Goal: Information Seeking & Learning: Check status

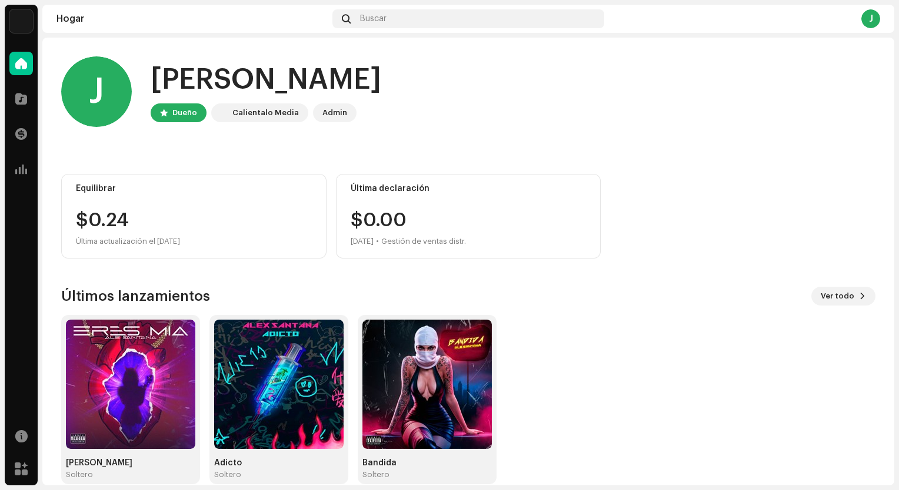
click at [96, 219] on div "$0.24" at bounding box center [194, 220] width 236 height 19
click at [105, 183] on div "Equilibrar $0.24 Última actualización el [DATE]" at bounding box center [193, 216] width 265 height 85
click at [328, 113] on div "Admin" at bounding box center [334, 113] width 25 height 14
click at [821, 302] on span "Ver todo" at bounding box center [837, 297] width 34 height 24
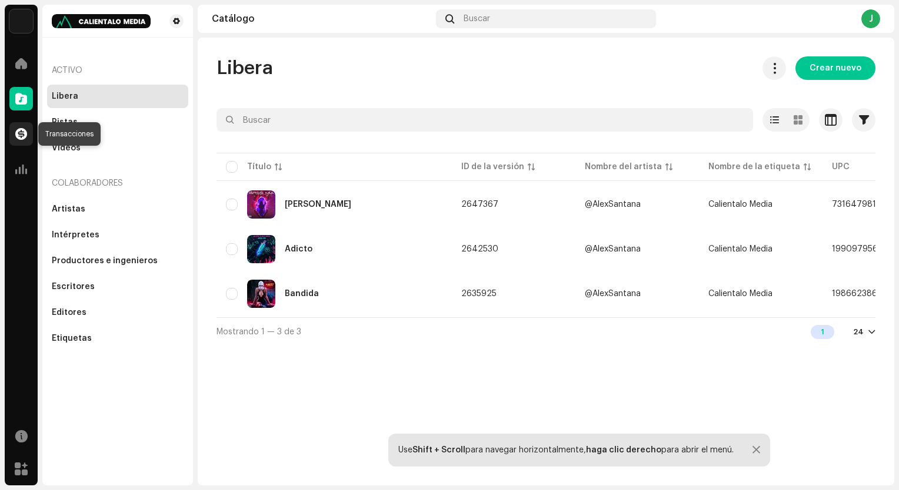
click at [16, 129] on span at bounding box center [21, 133] width 12 height 9
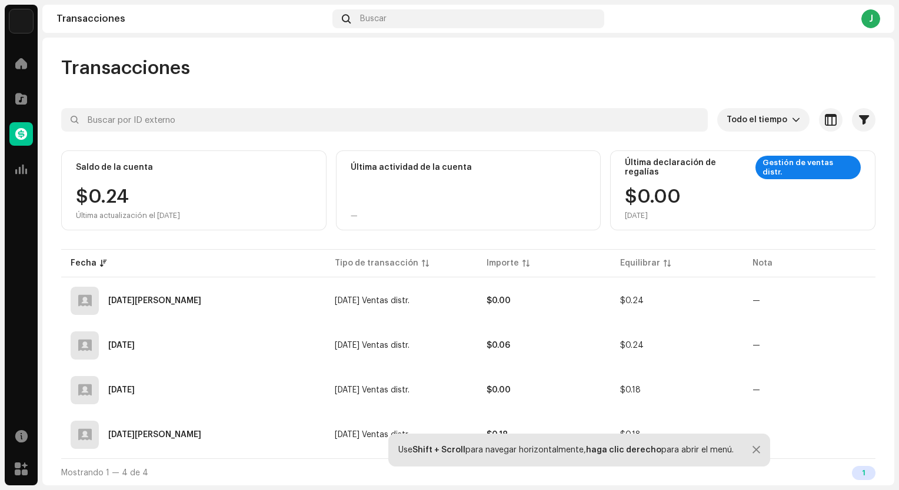
click at [121, 196] on div "$0.24 Última actualización el [DATE]" at bounding box center [128, 204] width 104 height 33
click at [753, 448] on div at bounding box center [756, 450] width 8 height 9
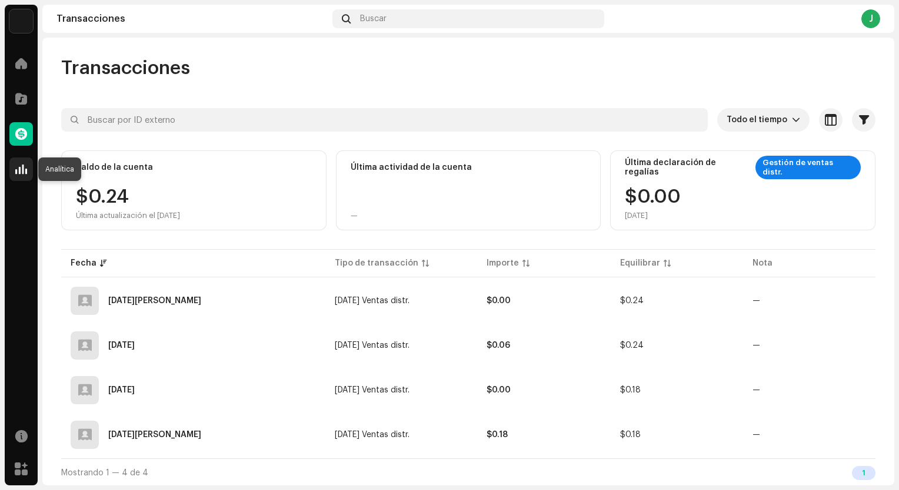
click at [21, 166] on span at bounding box center [21, 169] width 12 height 9
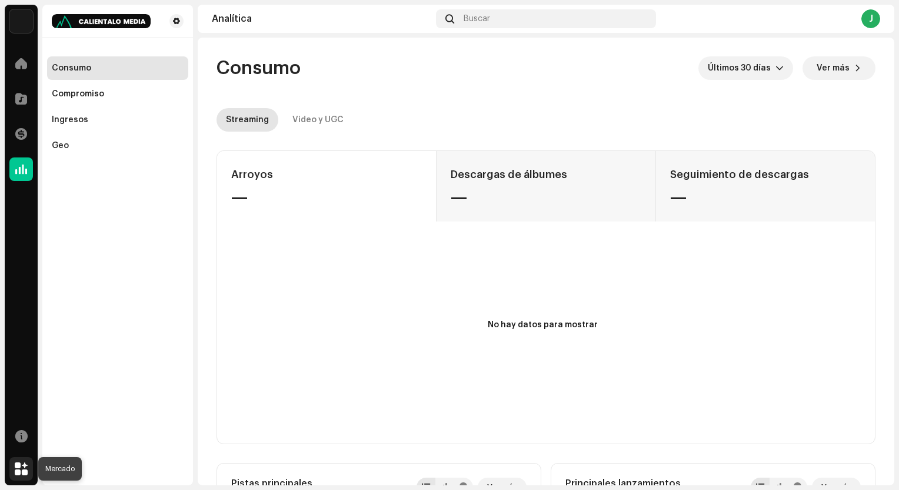
click at [21, 468] on span at bounding box center [21, 469] width 13 height 9
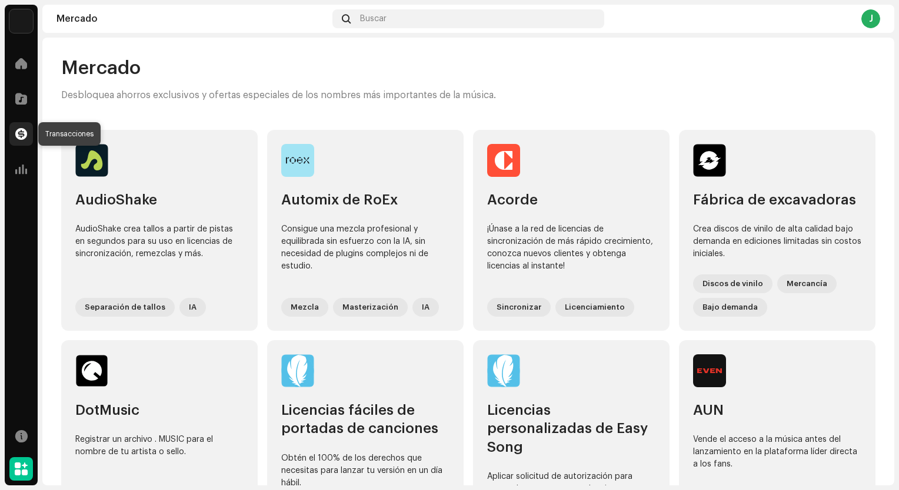
click at [21, 131] on span at bounding box center [21, 133] width 12 height 9
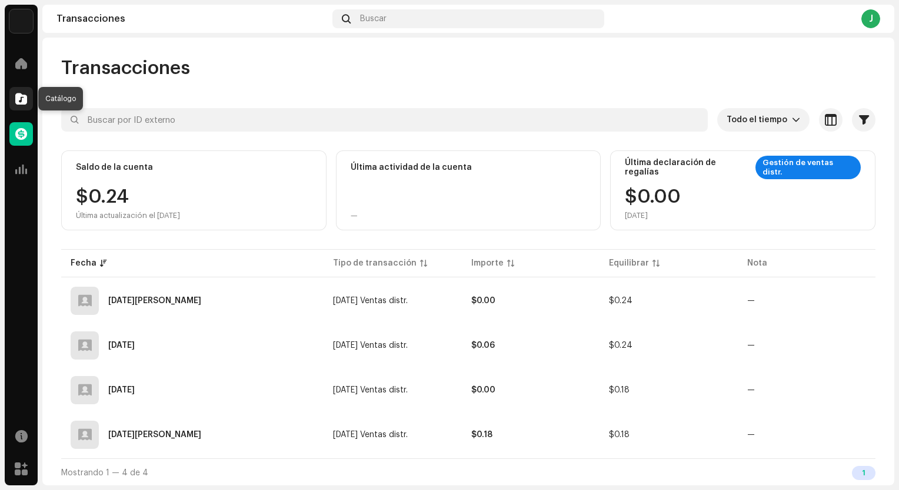
click at [26, 99] on span at bounding box center [21, 98] width 12 height 9
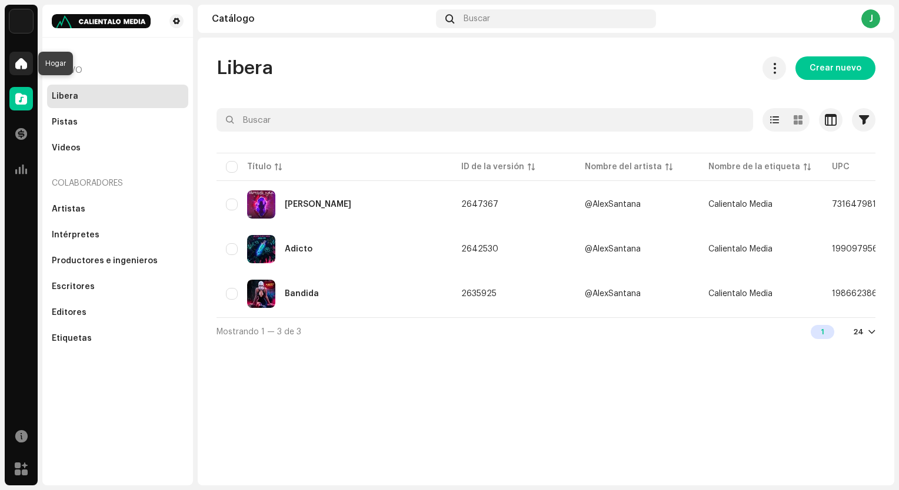
click at [22, 65] on span at bounding box center [21, 63] width 12 height 9
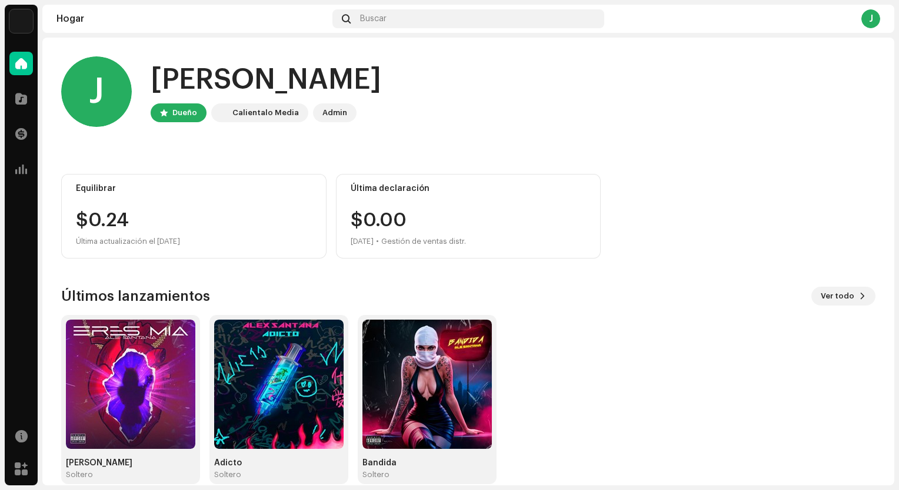
click at [168, 115] on div "Dueño" at bounding box center [179, 113] width 56 height 19
click at [829, 302] on span "Ver todo" at bounding box center [837, 297] width 34 height 24
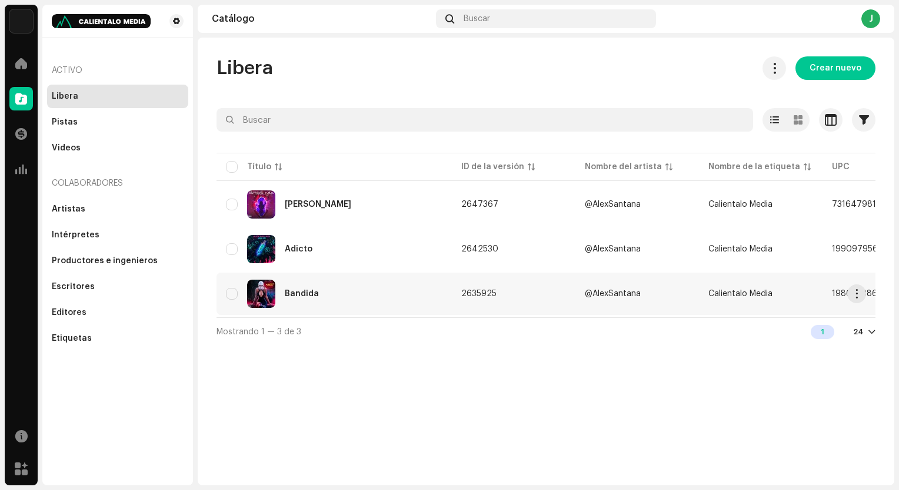
click at [259, 293] on img at bounding box center [261, 294] width 28 height 28
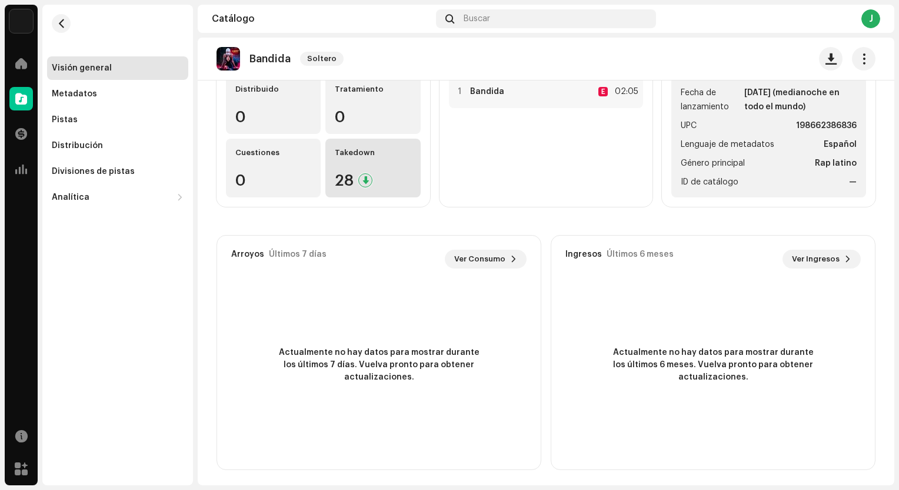
scroll to position [139, 0]
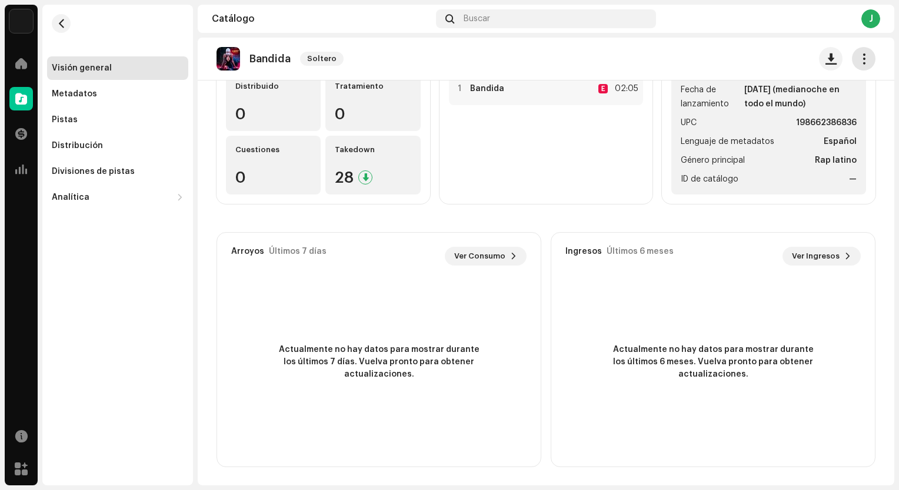
click at [858, 62] on span "button" at bounding box center [863, 58] width 11 height 9
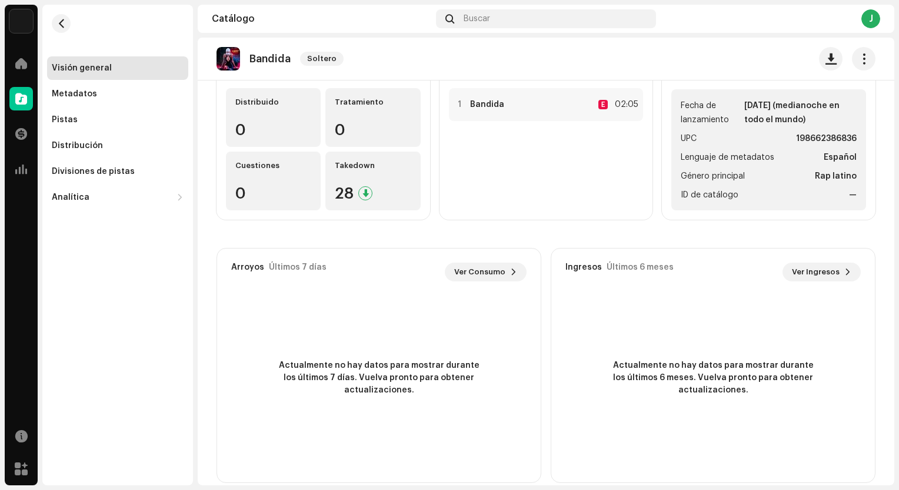
scroll to position [119, 0]
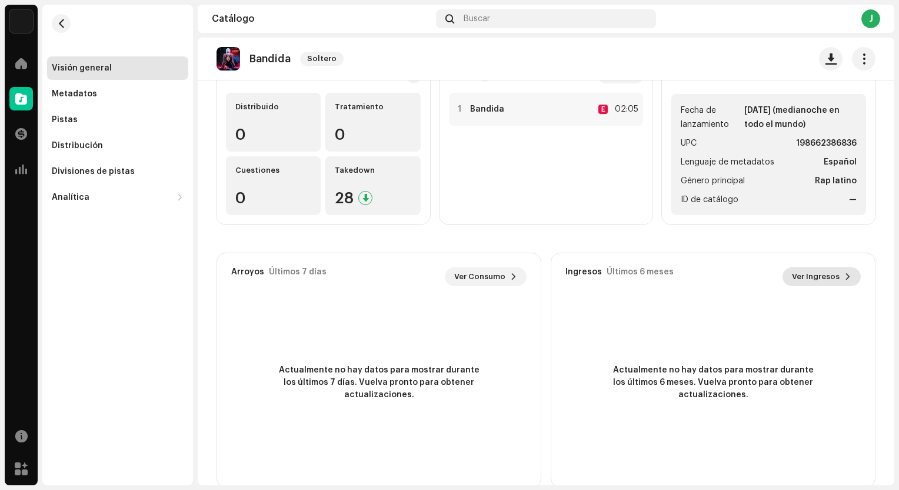
click at [819, 278] on span "Ver Ingresos" at bounding box center [816, 277] width 48 height 24
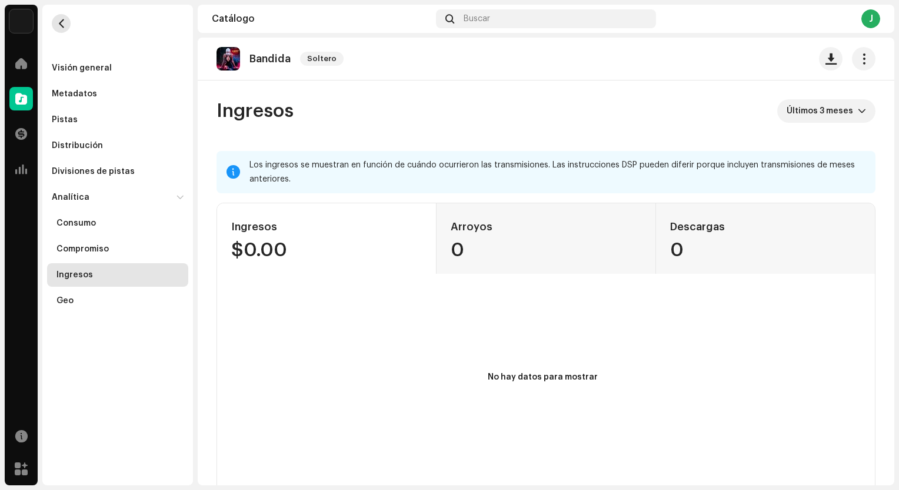
click at [59, 24] on span "button" at bounding box center [61, 23] width 9 height 9
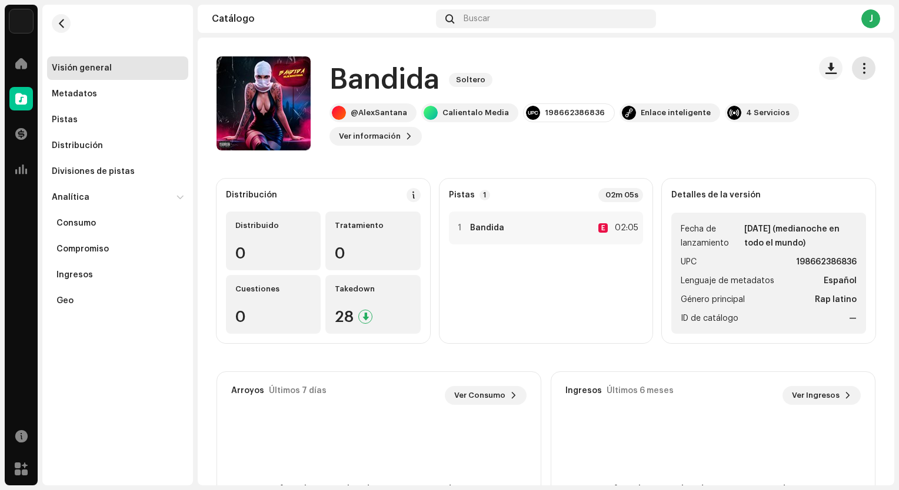
click at [861, 69] on span "button" at bounding box center [863, 68] width 11 height 9
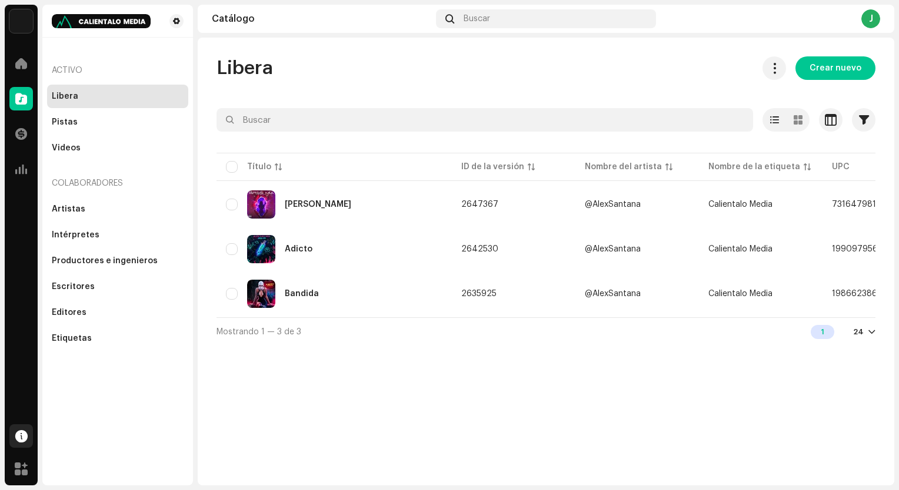
click at [24, 433] on span at bounding box center [21, 436] width 12 height 9
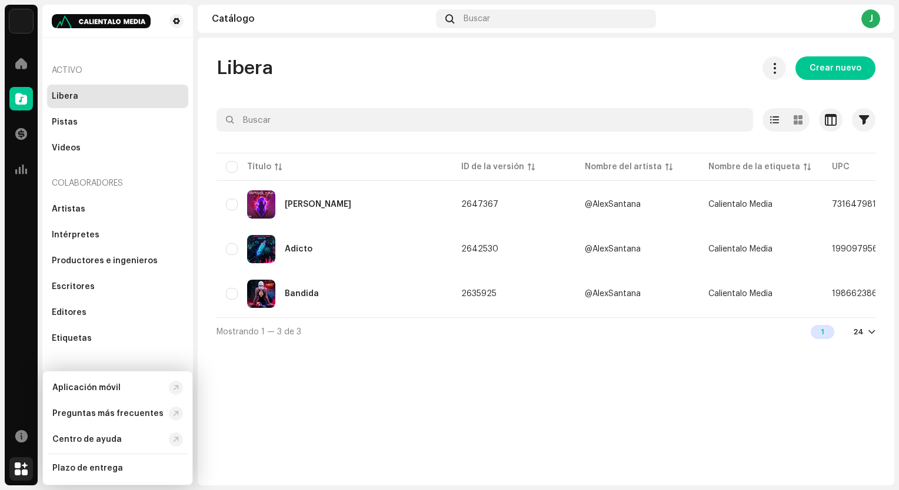
click at [22, 473] on span at bounding box center [21, 469] width 13 height 9
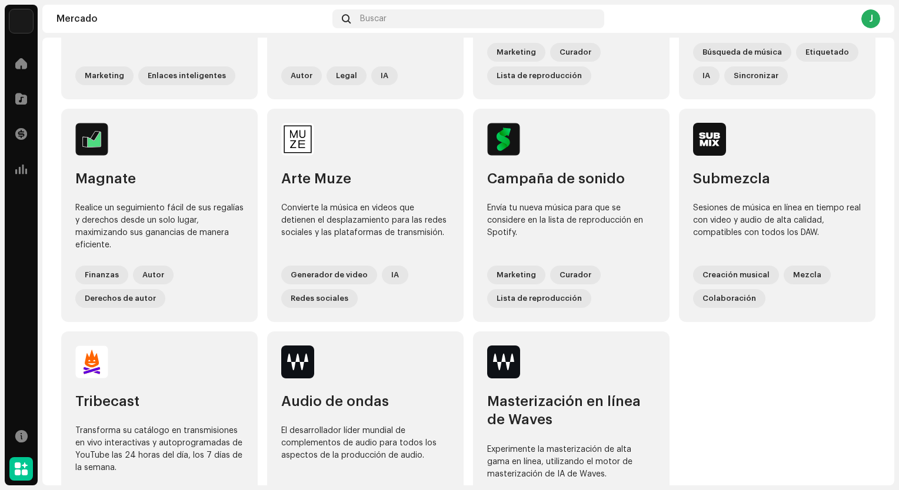
scroll to position [738, 0]
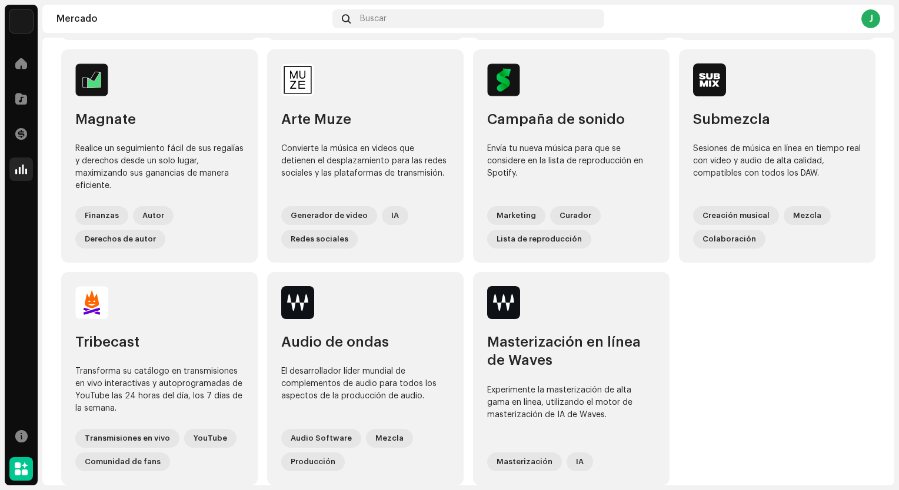
click at [19, 171] on span at bounding box center [21, 169] width 12 height 9
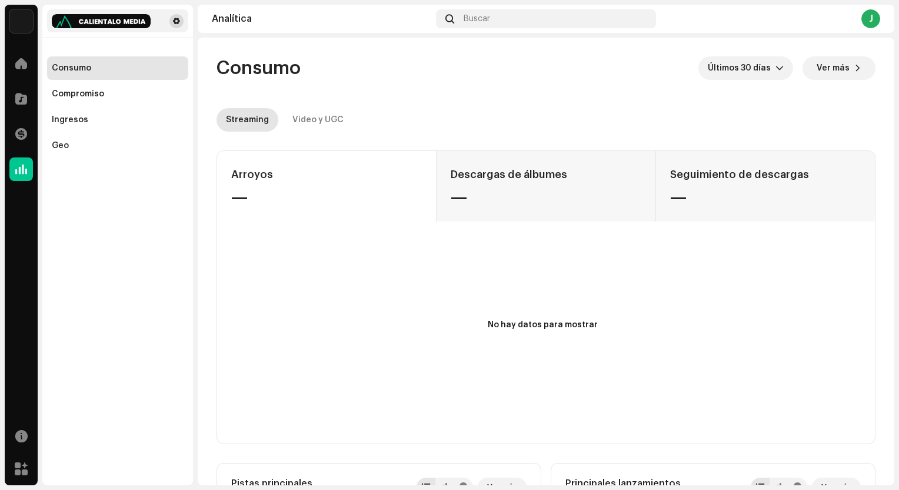
click at [178, 21] on span at bounding box center [176, 20] width 7 height 9
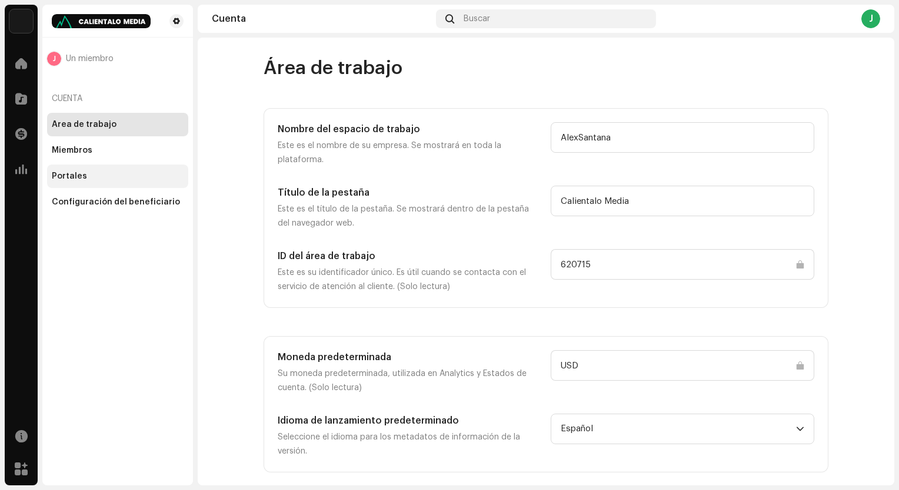
click at [76, 172] on div "Portales" at bounding box center [69, 176] width 35 height 9
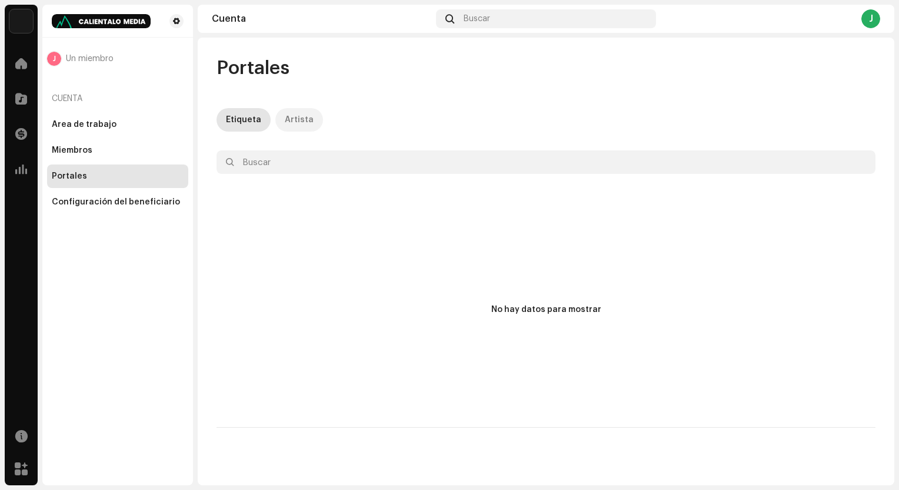
click at [285, 121] on div "Artista" at bounding box center [299, 120] width 29 height 24
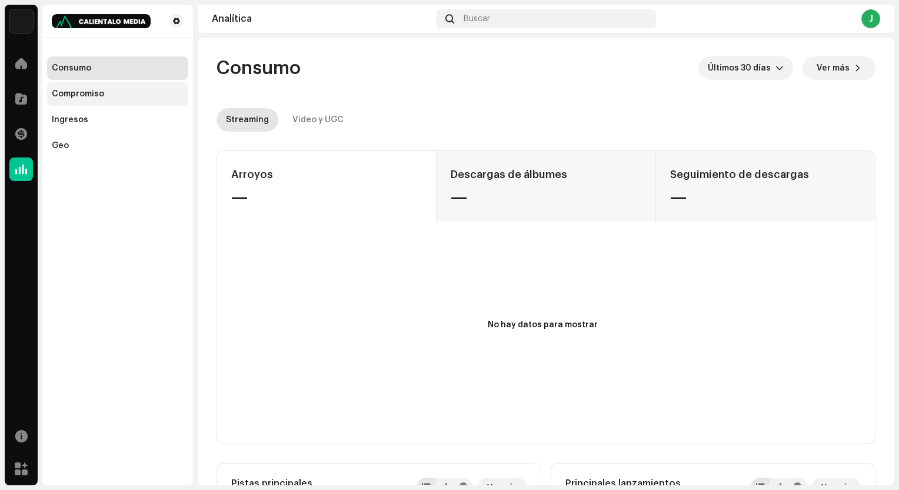
click at [65, 96] on div "Compromiso" at bounding box center [78, 93] width 52 height 9
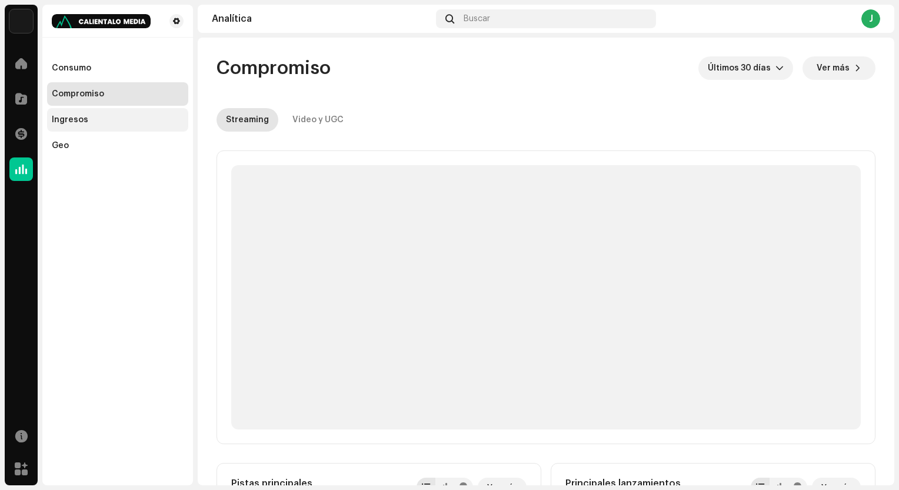
click at [68, 122] on div "Ingresos" at bounding box center [70, 119] width 36 height 9
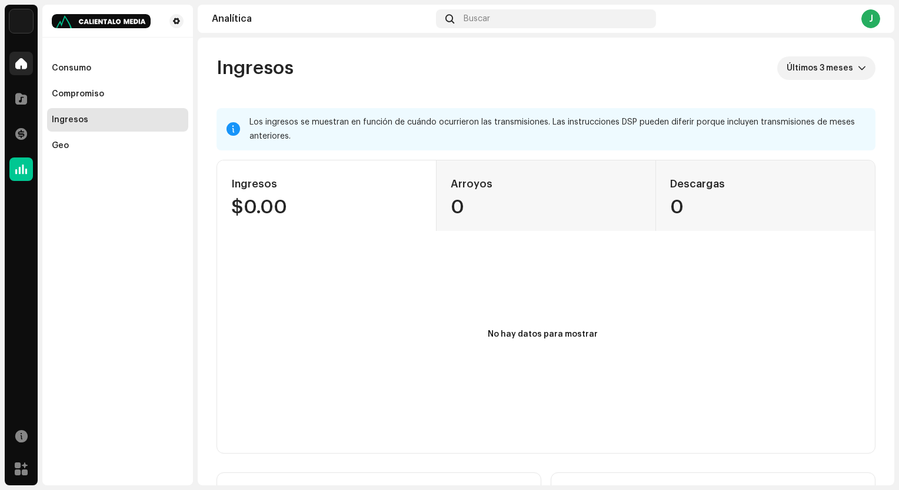
click at [19, 59] on span at bounding box center [21, 63] width 12 height 9
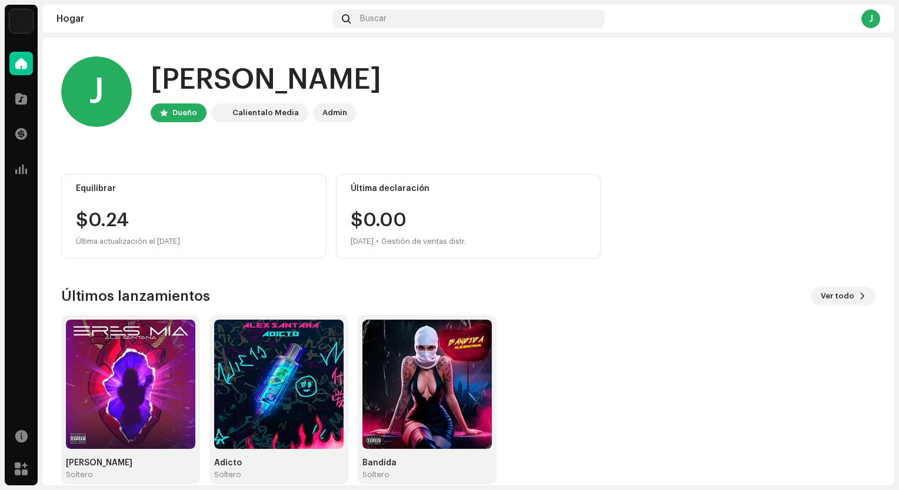
click at [167, 111] on div at bounding box center [164, 112] width 8 height 9
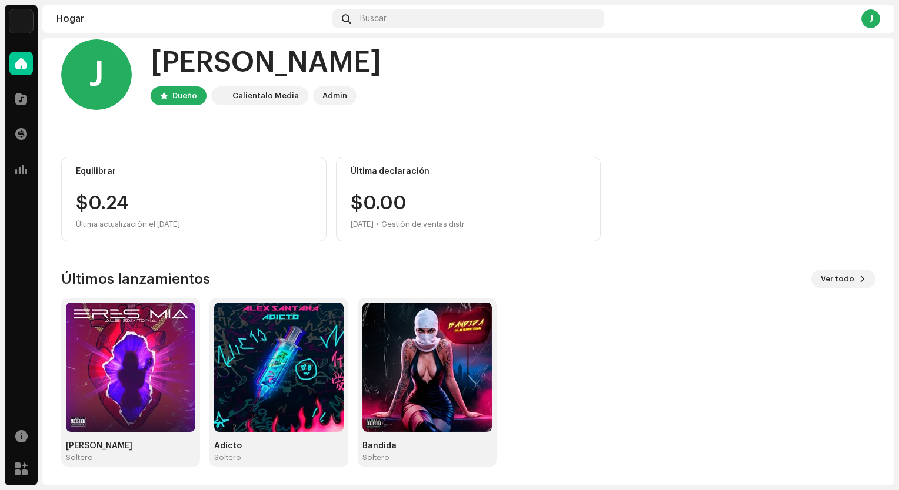
click at [106, 203] on div "$0.24" at bounding box center [194, 203] width 236 height 19
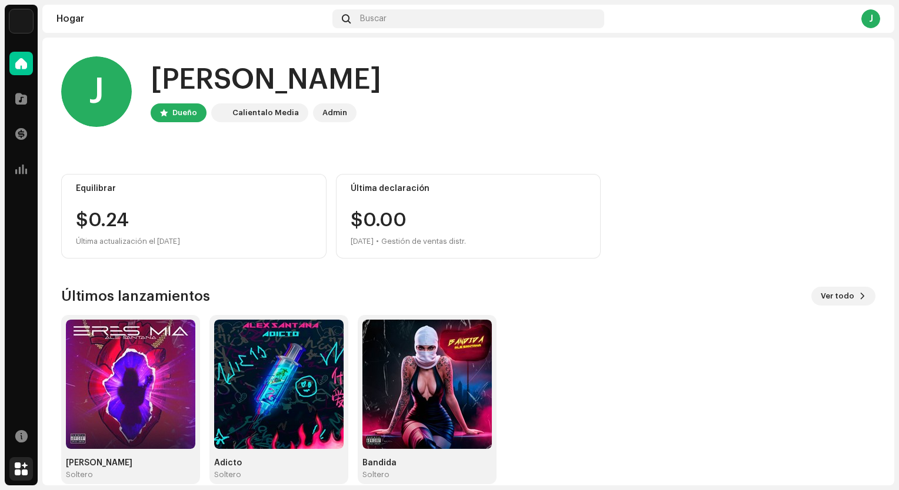
click at [26, 466] on span at bounding box center [21, 469] width 13 height 9
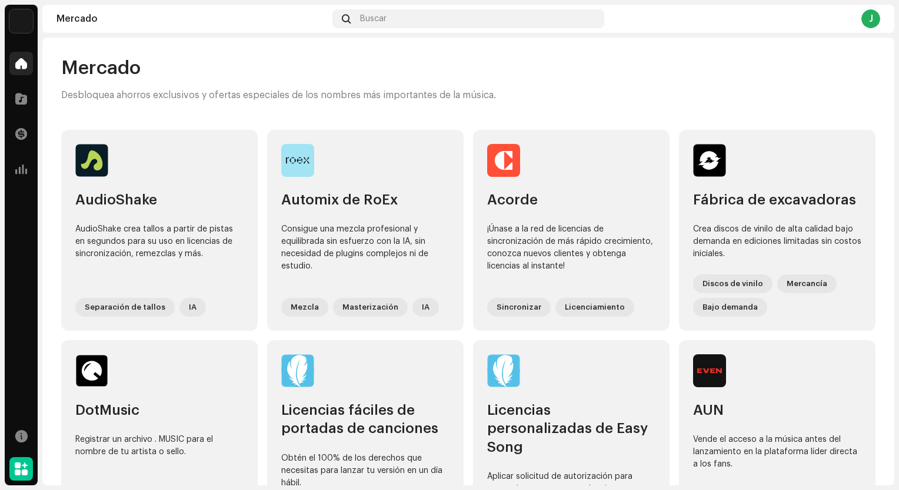
click at [19, 65] on span at bounding box center [21, 63] width 12 height 9
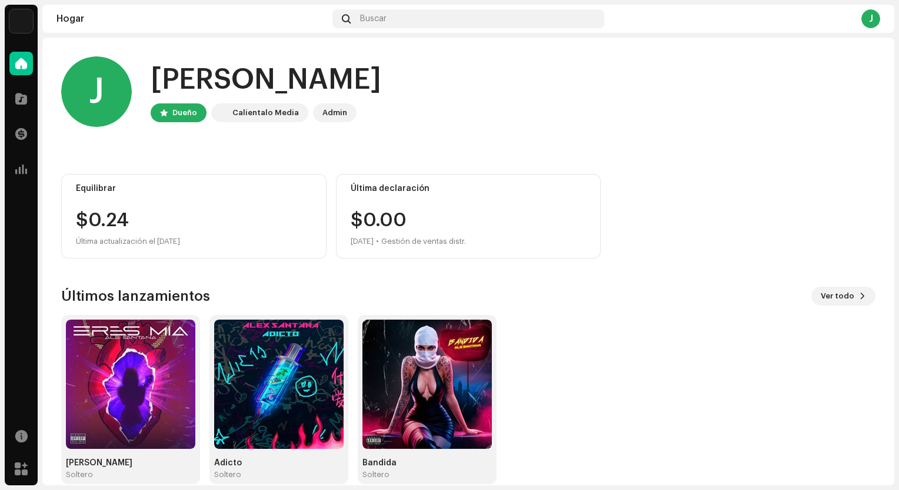
click at [82, 103] on div "J" at bounding box center [96, 91] width 71 height 71
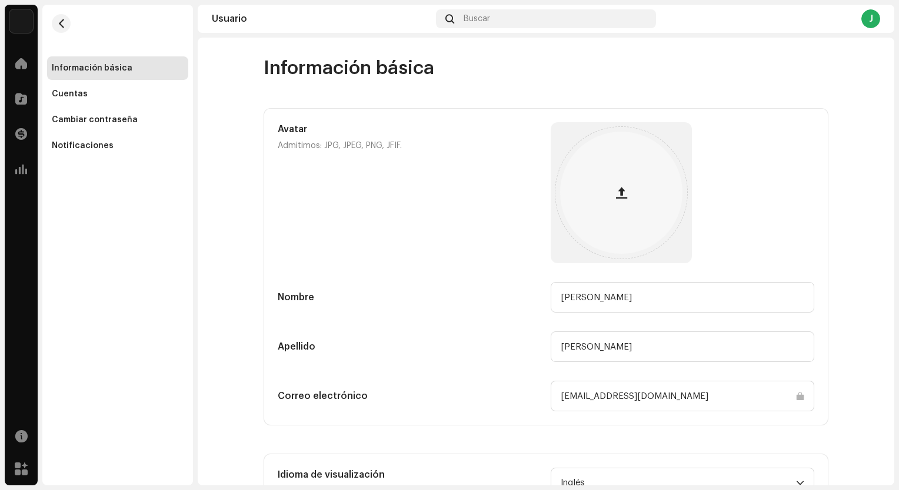
click at [22, 24] on img at bounding box center [21, 21] width 24 height 24
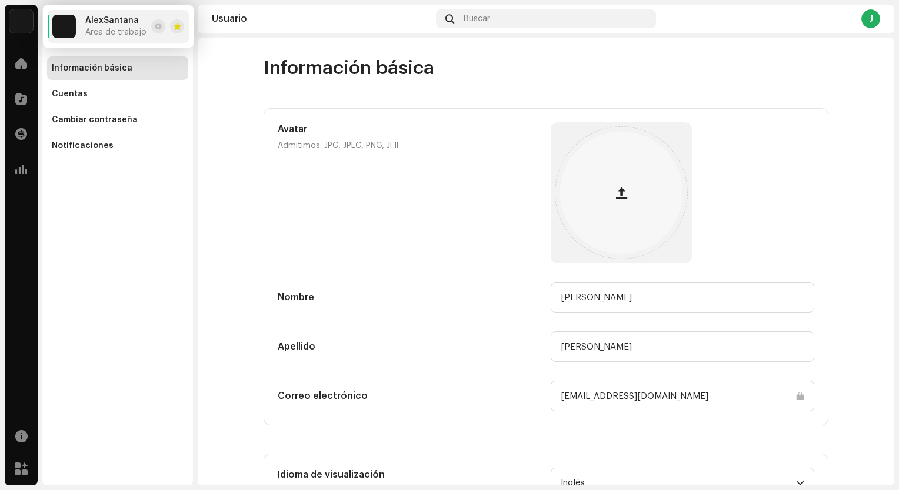
click at [97, 35] on font "Área de trabajo" at bounding box center [115, 32] width 61 height 8
click at [71, 32] on img at bounding box center [64, 27] width 24 height 24
click at [87, 20] on span "AlexSantana" at bounding box center [112, 20] width 54 height 9
click at [89, 22] on span "AlexSantana" at bounding box center [112, 20] width 54 height 9
click at [16, 68] on span at bounding box center [21, 63] width 12 height 9
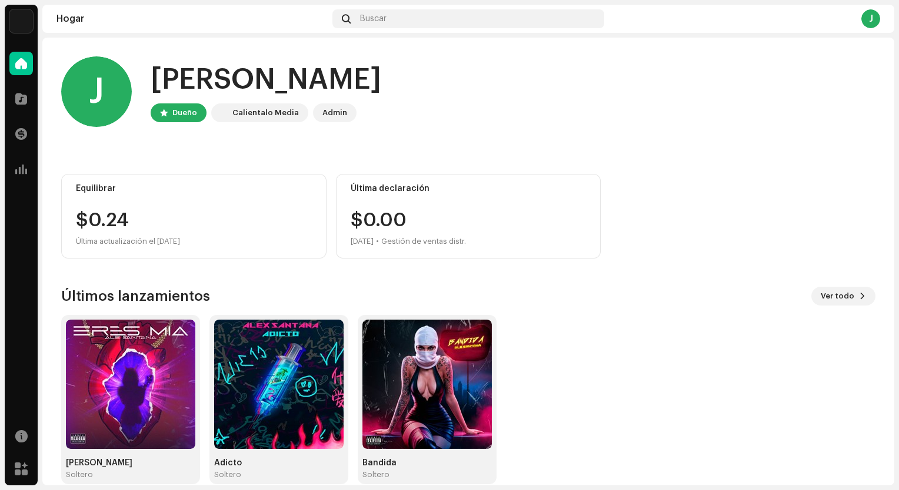
scroll to position [17, 0]
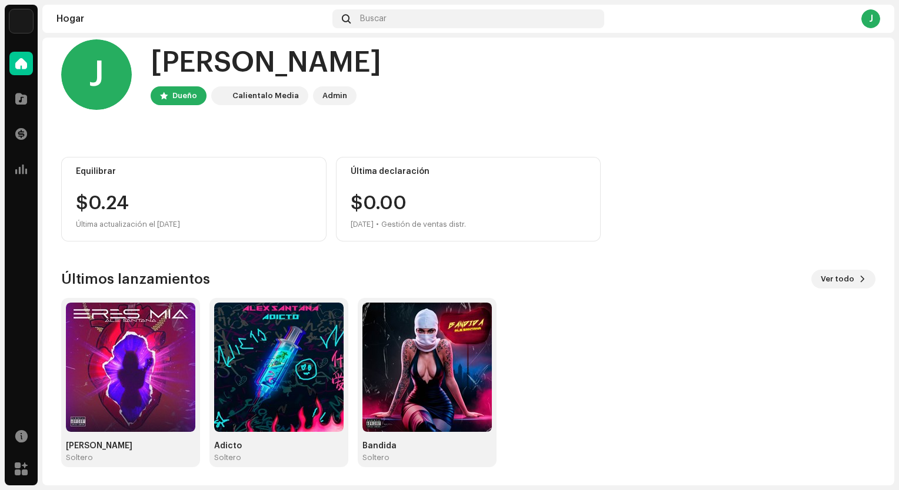
click at [271, 98] on div "Calientalo Media" at bounding box center [265, 96] width 66 height 14
click at [287, 94] on div "Calientalo Media" at bounding box center [265, 96] width 66 height 14
click at [332, 96] on div "Admin" at bounding box center [334, 96] width 25 height 14
